Goal: Transaction & Acquisition: Purchase product/service

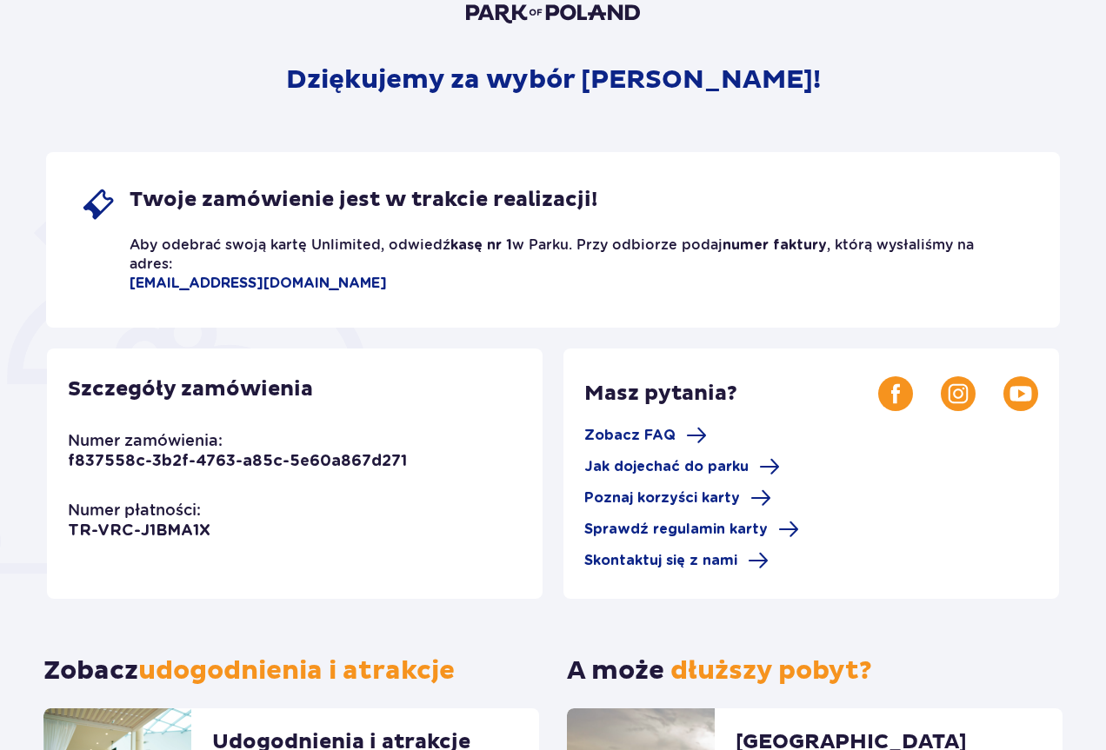
scroll to position [232, 0]
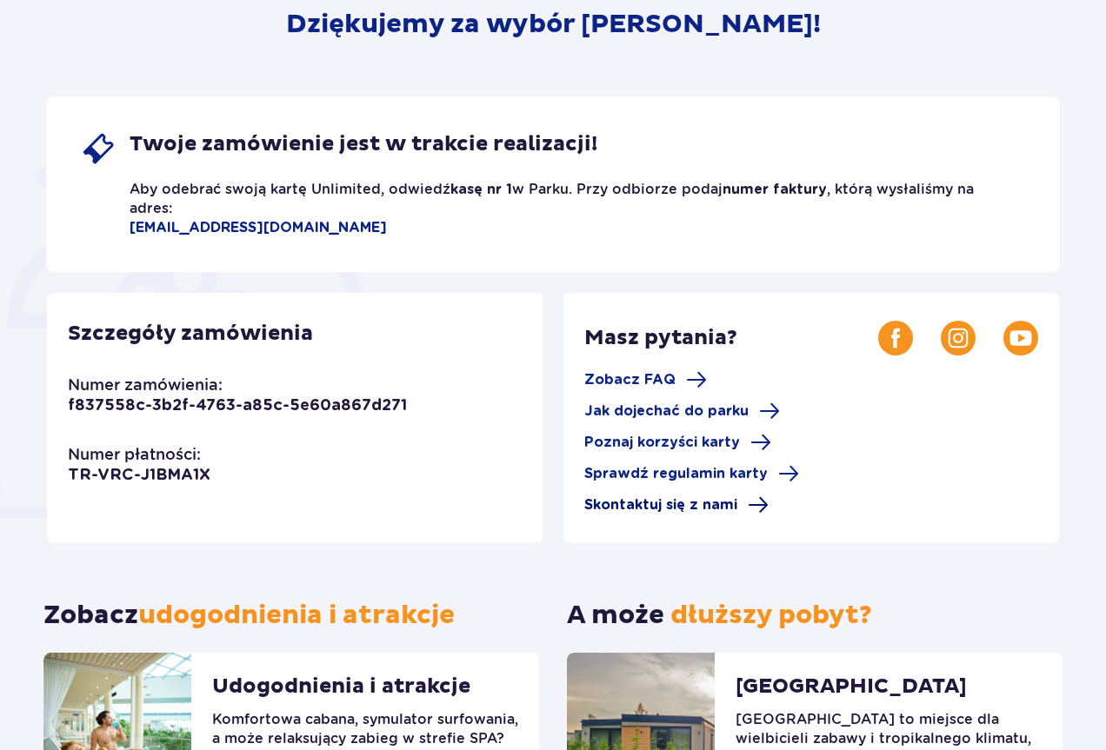
click at [732, 508] on span "Skontaktuj się z nami" at bounding box center [660, 505] width 153 height 19
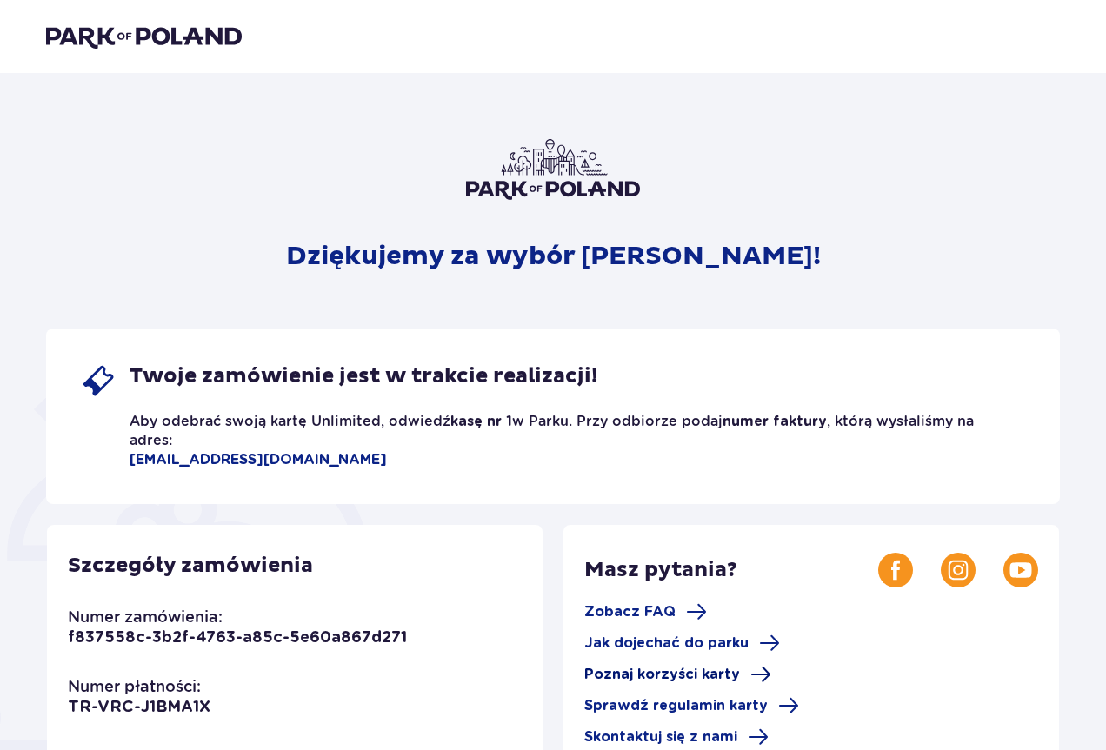
click at [679, 670] on span "Poznaj korzyści karty" at bounding box center [662, 674] width 156 height 19
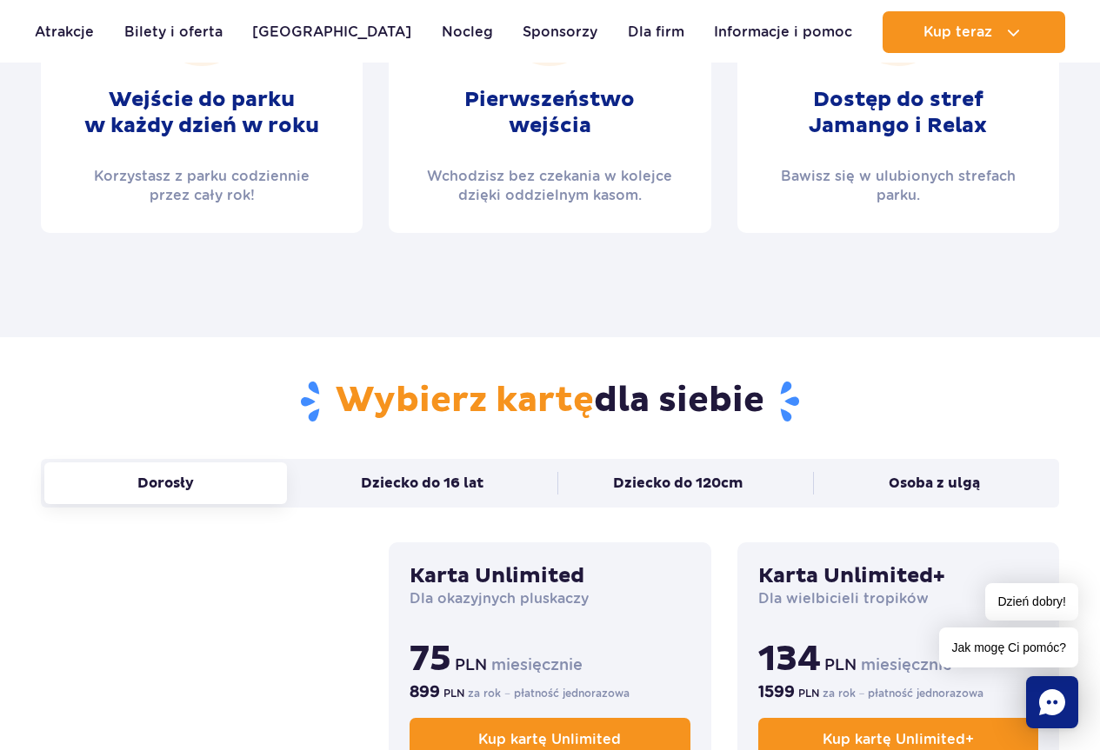
scroll to position [983, 0]
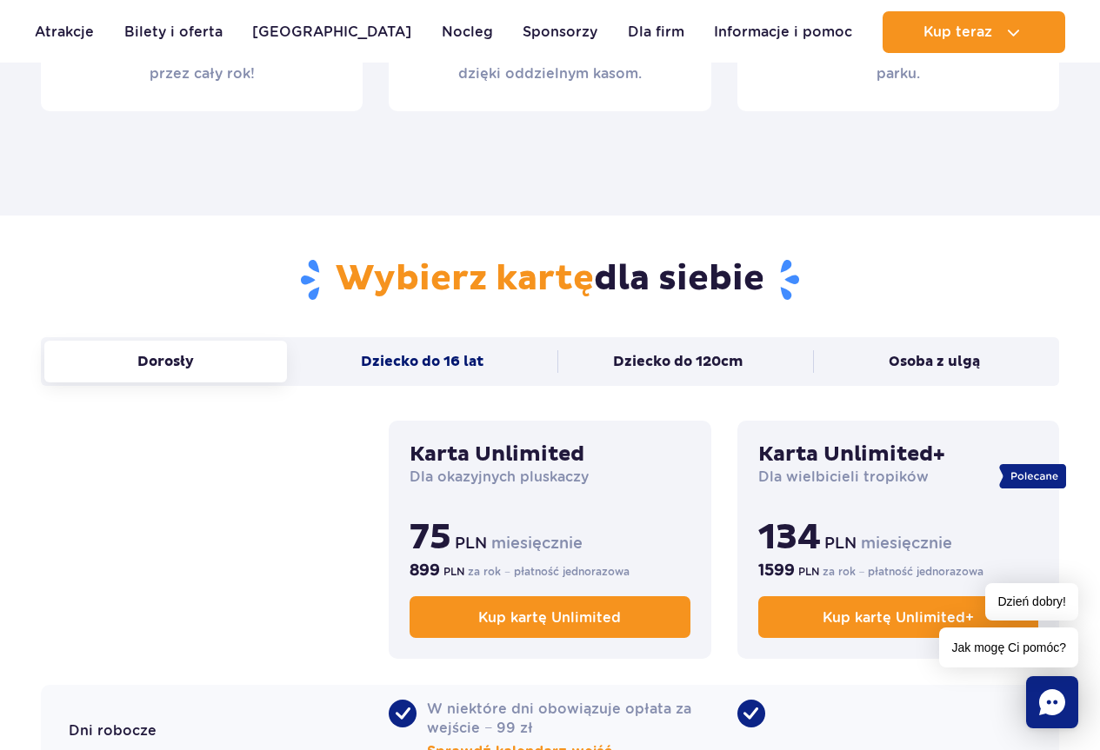
click at [411, 364] on button "Dziecko do 16 lat" at bounding box center [422, 362] width 243 height 42
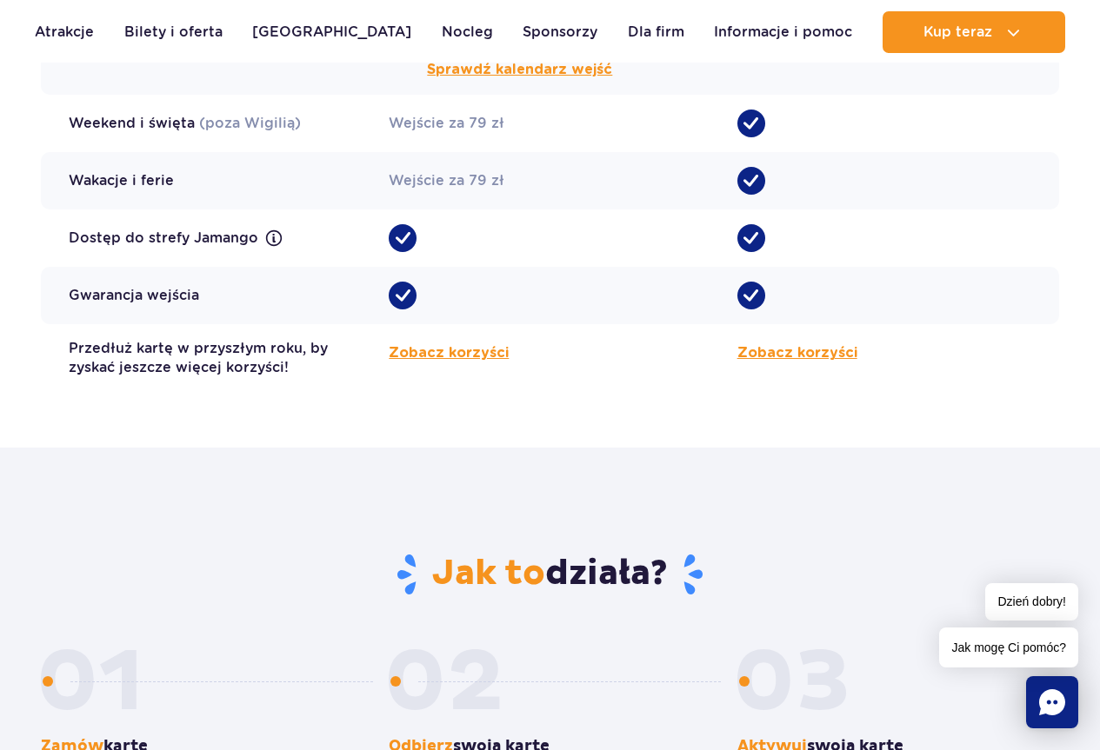
scroll to position [1678, 0]
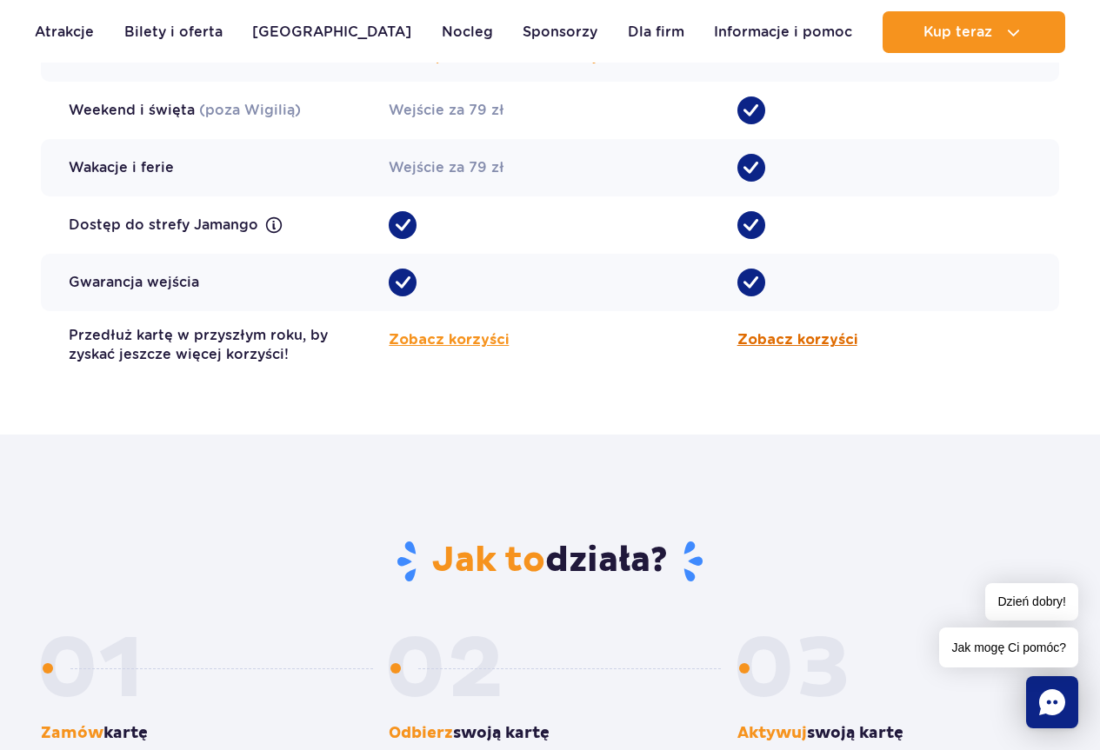
click at [787, 342] on span "Zobacz korzyści" at bounding box center [797, 340] width 120 height 21
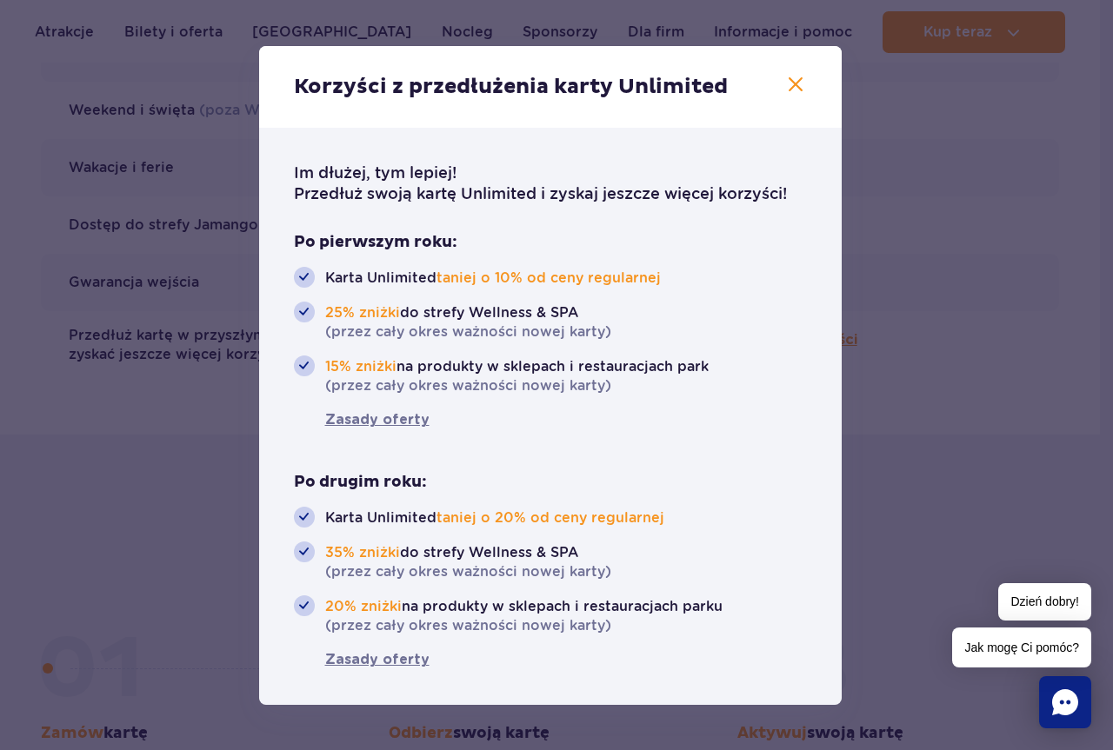
click at [800, 77] on icon "button" at bounding box center [795, 84] width 21 height 21
